Goal: Transaction & Acquisition: Purchase product/service

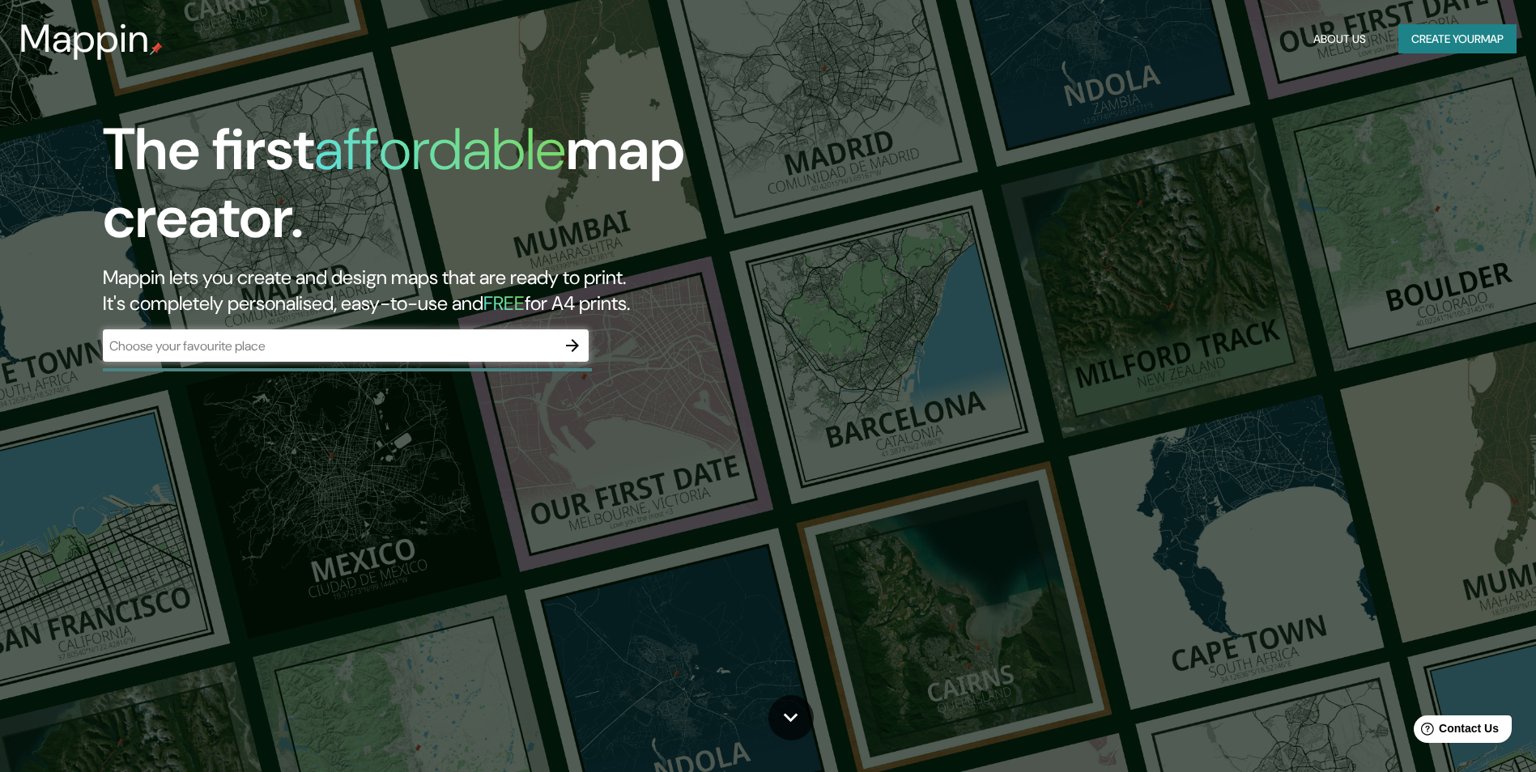
click at [359, 329] on div "​" at bounding box center [346, 345] width 486 height 32
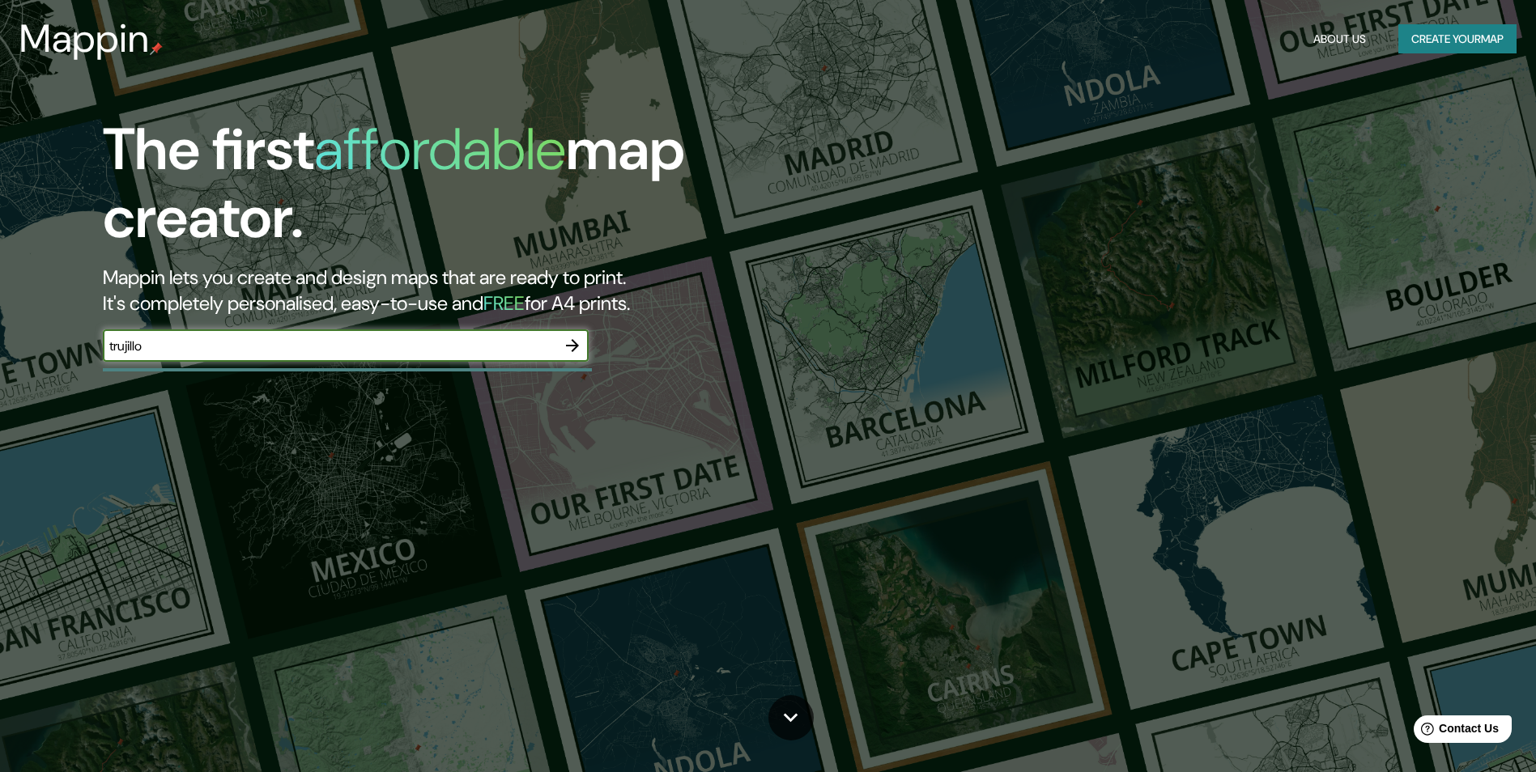
type input "trujillo"
click at [571, 351] on icon "button" at bounding box center [572, 345] width 13 height 13
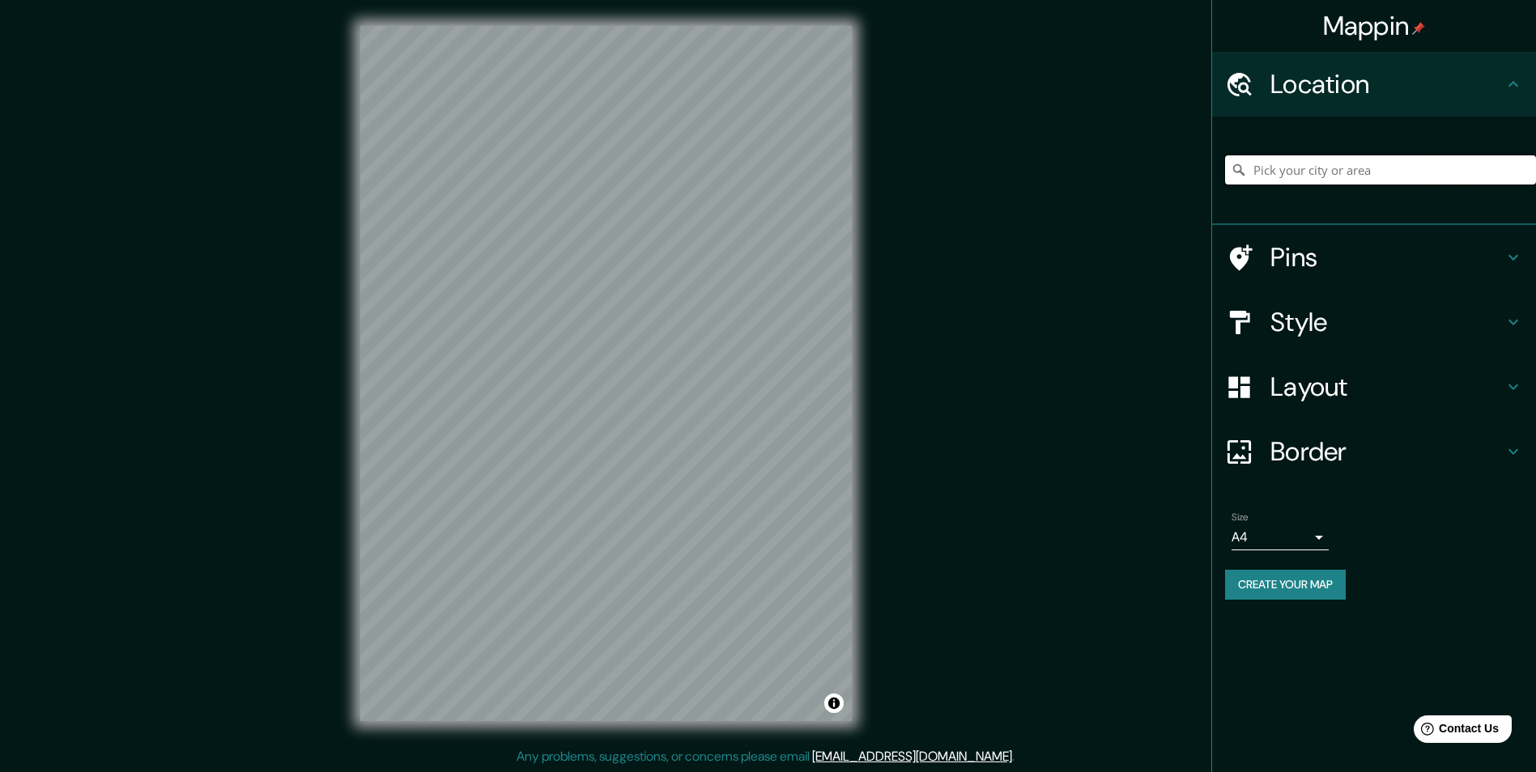
click at [1413, 164] on input "Pick your city or area" at bounding box center [1380, 169] width 311 height 29
type input "[GEOGRAPHIC_DATA], [GEOGRAPHIC_DATA], [GEOGRAPHIC_DATA]"
click at [1243, 587] on button "Create your map" at bounding box center [1285, 585] width 121 height 30
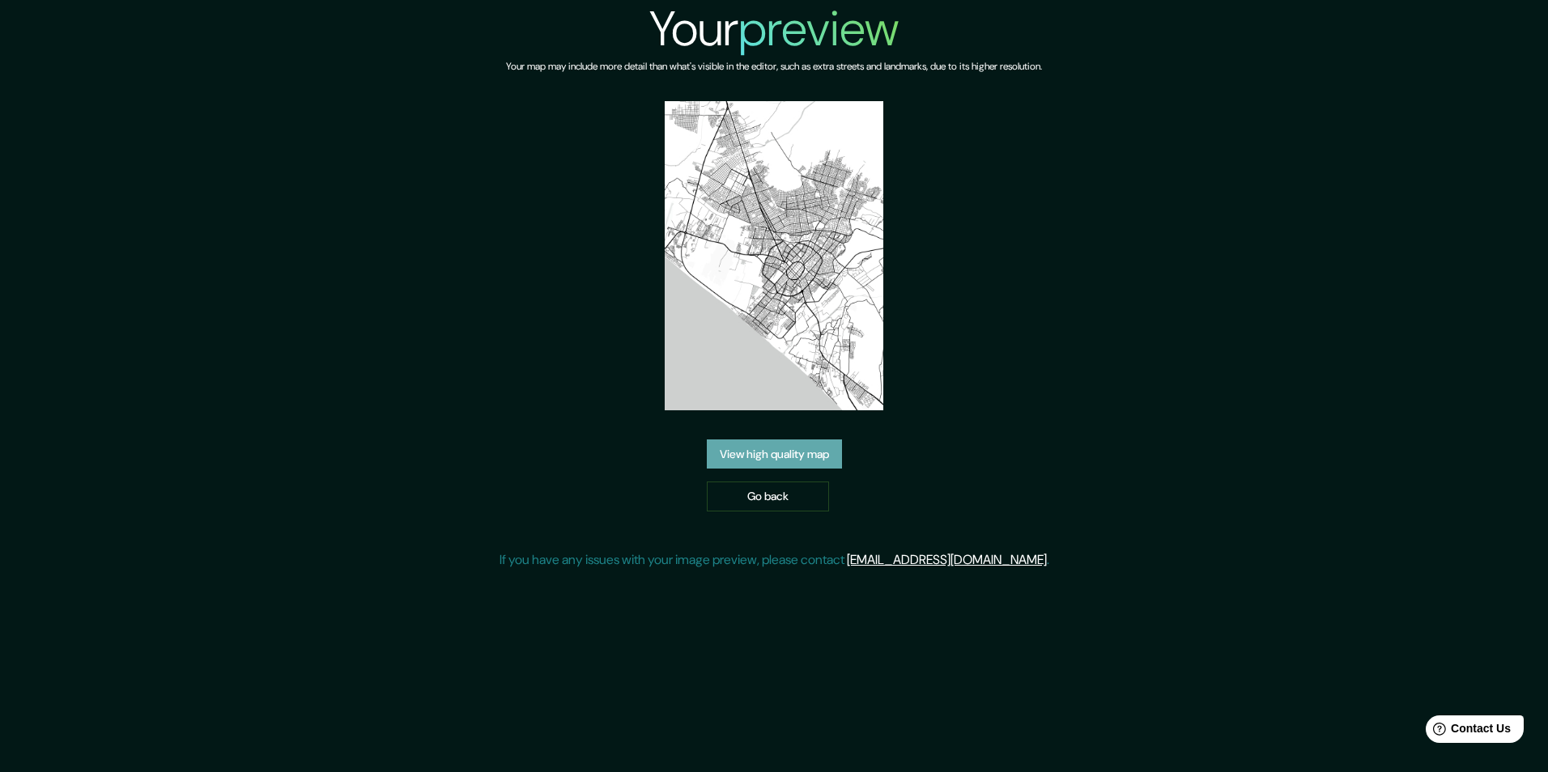
click at [814, 448] on link "View high quality map" at bounding box center [774, 455] width 135 height 30
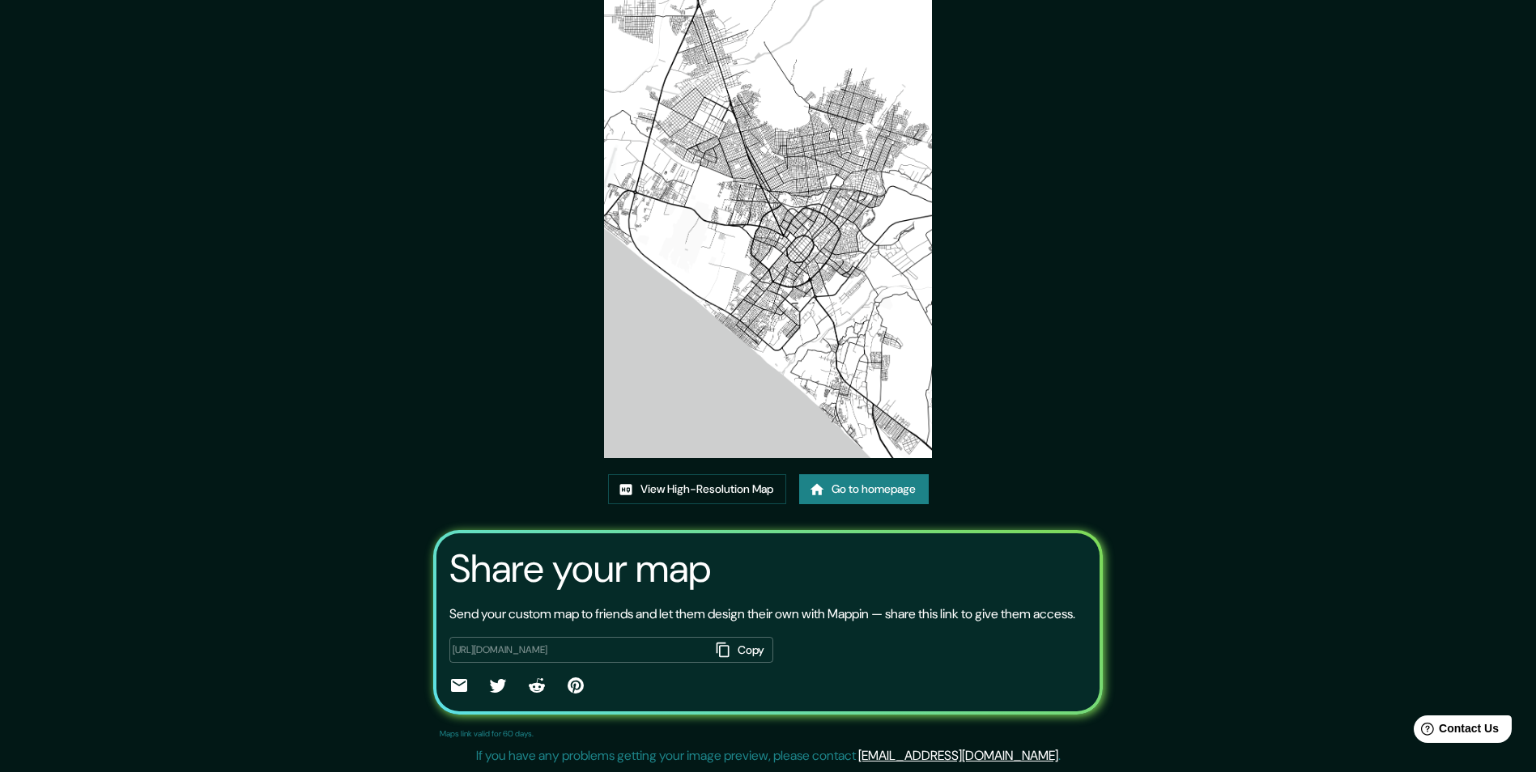
scroll to position [96, 0]
click at [677, 474] on link "View High-Resolution Map" at bounding box center [697, 489] width 178 height 30
